Goal: Task Accomplishment & Management: Manage account settings

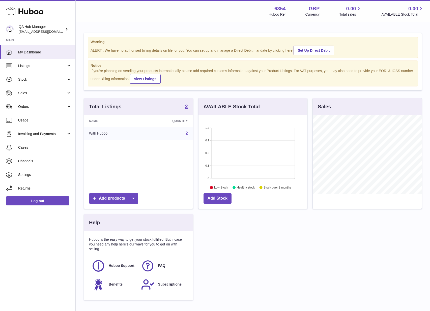
scroll to position [79, 109]
click at [25, 81] on span "Stock" at bounding box center [42, 79] width 48 height 5
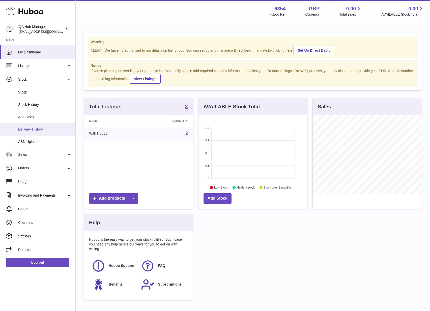
click at [33, 125] on link "Delivery History" at bounding box center [37, 129] width 75 height 12
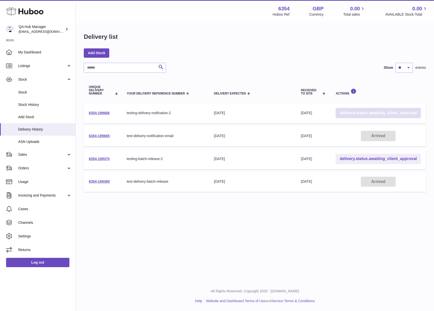
click at [377, 115] on link "delivery.status.awaiting_client_approval" at bounding box center [377, 113] width 85 height 10
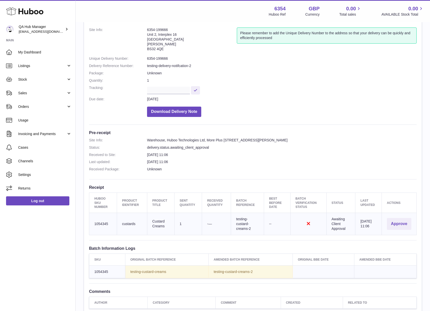
scroll to position [31, 0]
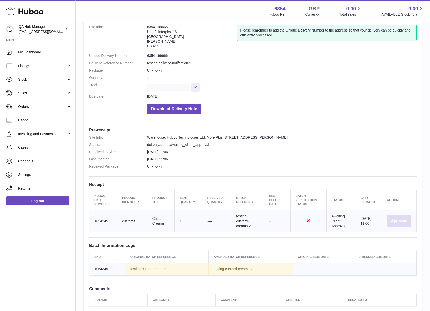
click at [394, 219] on button "Approve" at bounding box center [399, 221] width 24 height 12
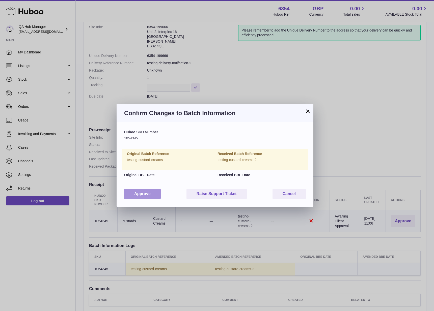
click at [145, 198] on button "Approve" at bounding box center [142, 194] width 37 height 10
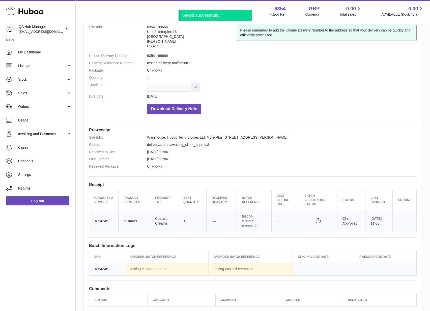
click at [308, 116] on dl "Site Info: 6354-199666 Unit 2, Interplex 16 Ash Ridge Road Bradley Stoke BS32 4…" at bounding box center [253, 71] width 328 height 92
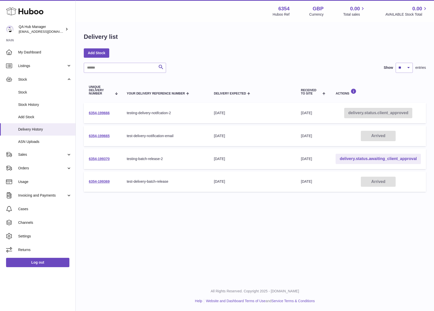
click at [389, 54] on div "Add Stock" at bounding box center [255, 52] width 342 height 9
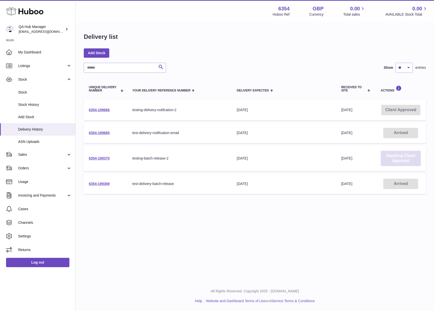
click at [399, 157] on link "Awaiting Client Approval" at bounding box center [401, 159] width 40 height 16
